Goal: Check status: Check status

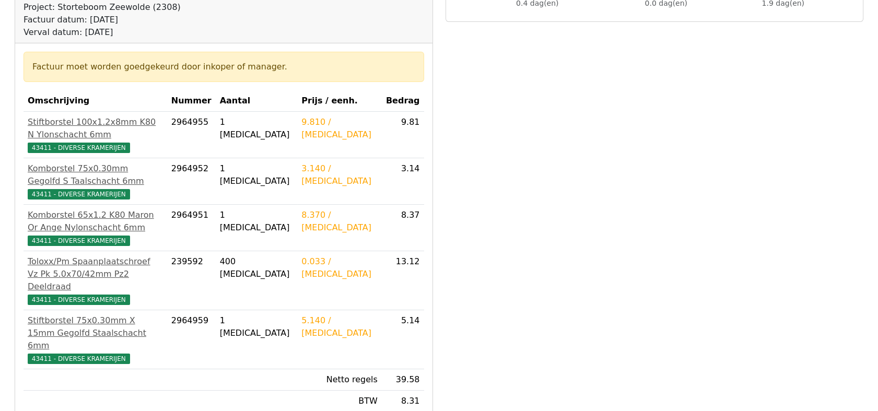
scroll to position [174, 0]
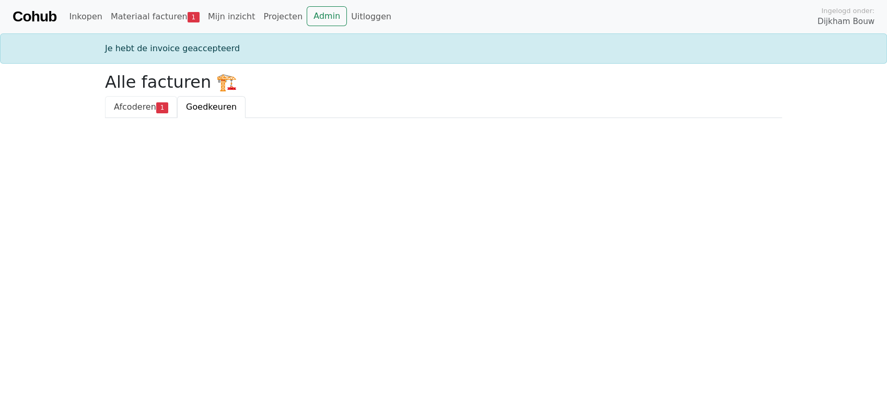
click at [125, 113] on link "Afcoderen 1" at bounding box center [141, 107] width 72 height 22
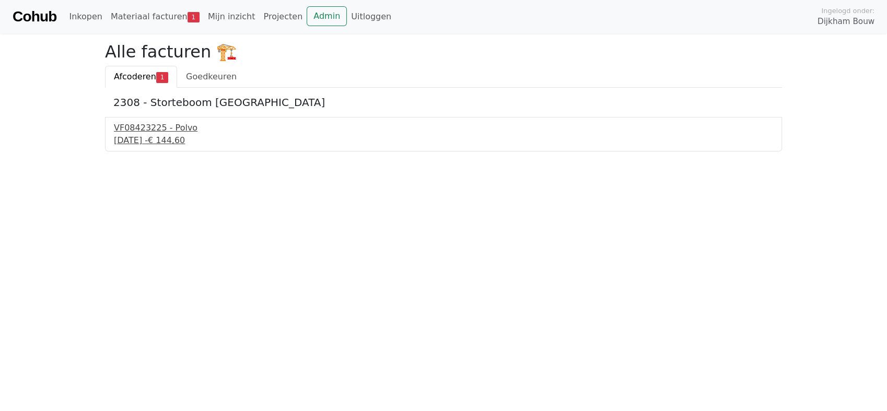
click at [158, 126] on div "VF08423225 - Polvo" at bounding box center [443, 128] width 659 height 13
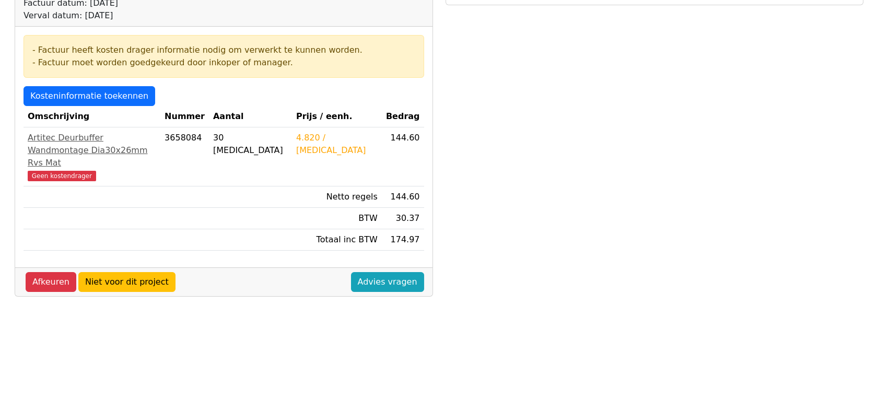
scroll to position [174, 0]
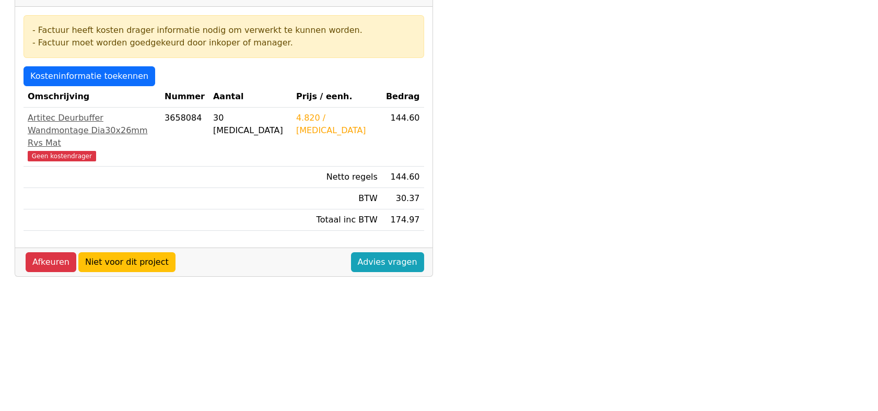
click at [355, 257] on div "Factuur nummer VF08423225 << >> Status: Gedeeltelijk gecodeerd Leverancier: Pol…" at bounding box center [223, 231] width 431 height 692
click at [321, 284] on div "Factuur nummer VF08423225 << >> Status: Gedeeltelijk gecodeerd Leverancier: Pol…" at bounding box center [223, 231] width 431 height 692
click at [314, 311] on div "Factuur nummer VF08423225 << >> Status: Gedeeltelijk gecodeerd Leverancier: Pol…" at bounding box center [223, 231] width 431 height 692
